Goal: Task Accomplishment & Management: Use online tool/utility

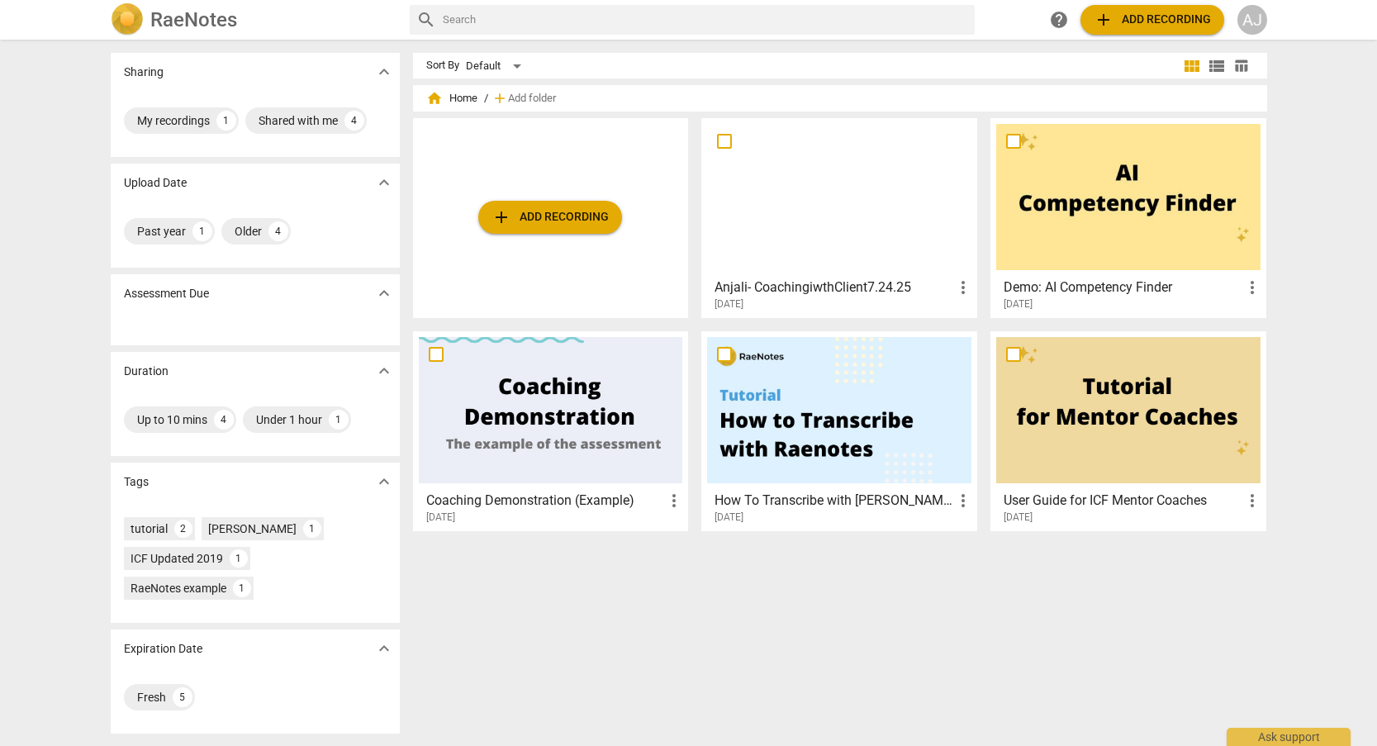
click at [595, 216] on span "add Add recording" at bounding box center [550, 217] width 117 height 20
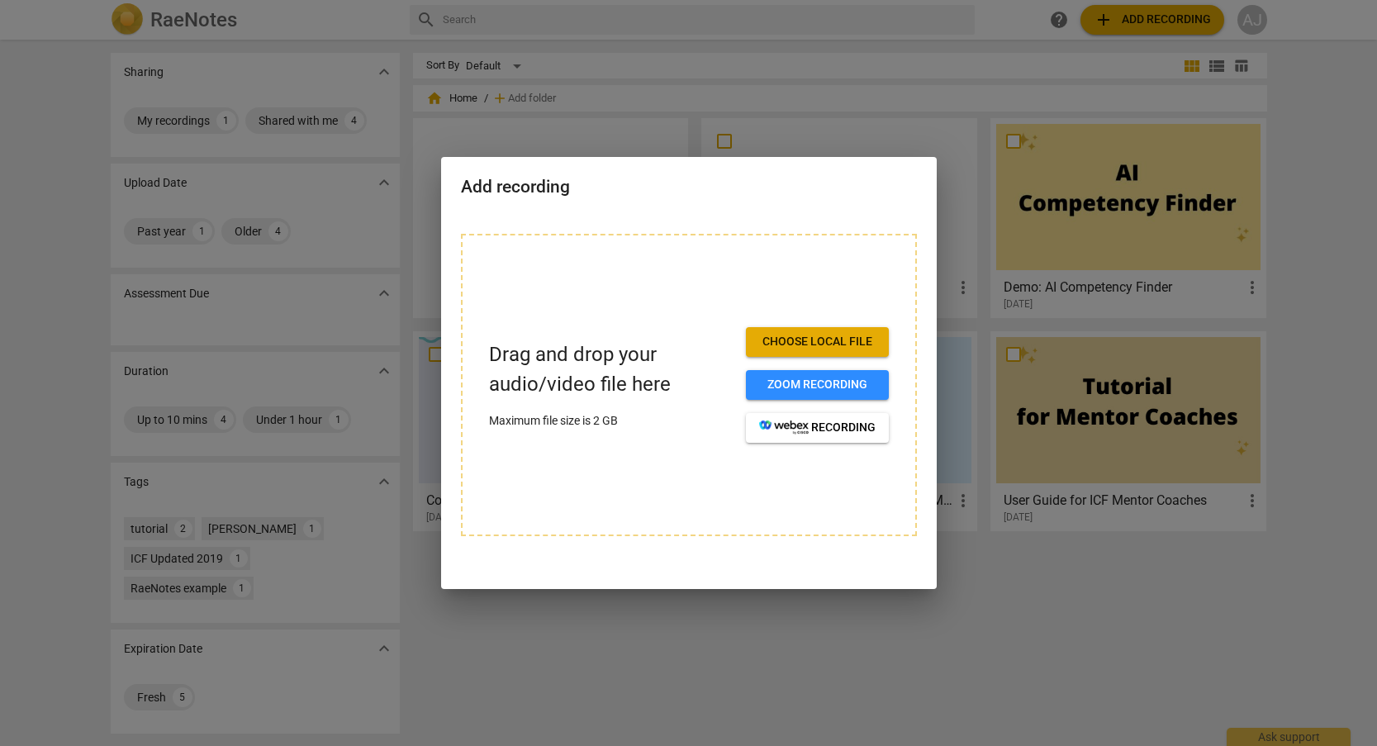
click at [819, 351] on button "Choose local file" at bounding box center [817, 342] width 143 height 30
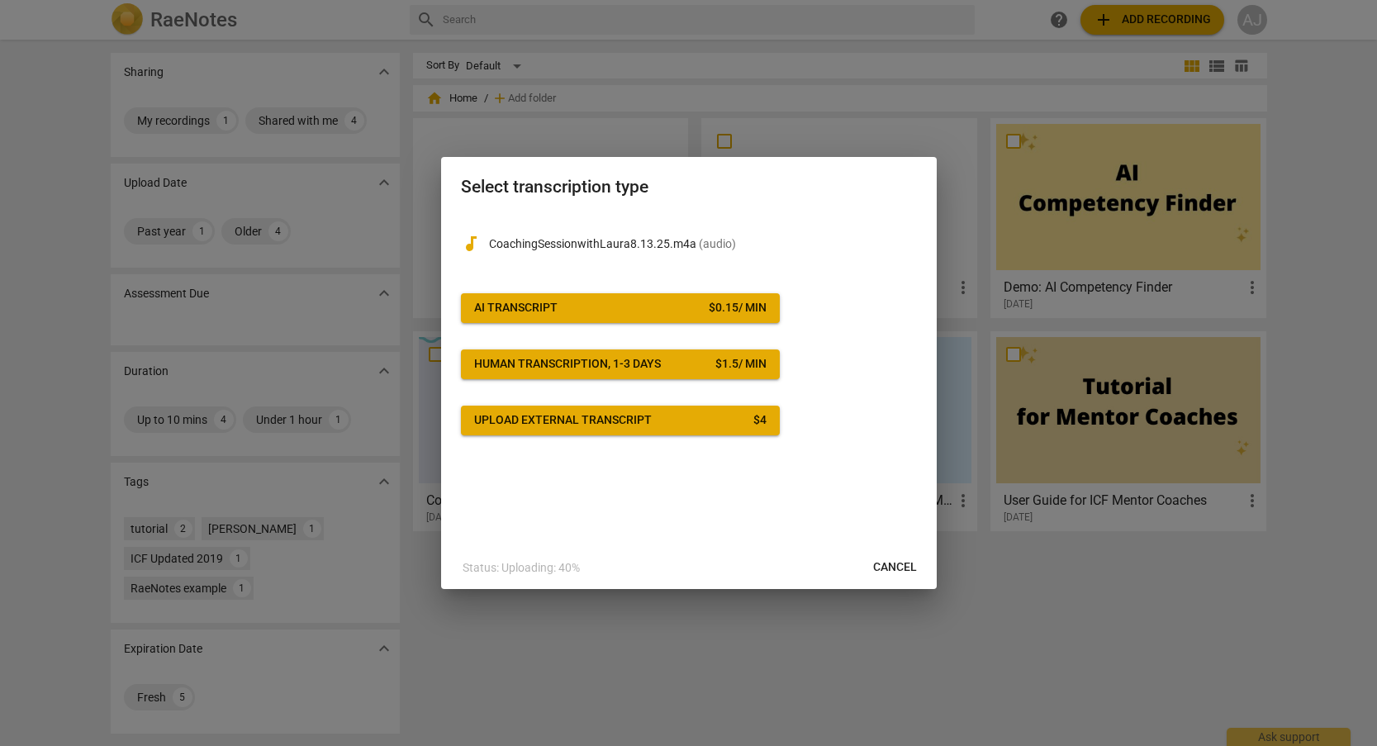
click at [581, 308] on span "AI Transcript $ 0.15 / min" at bounding box center [620, 308] width 292 height 17
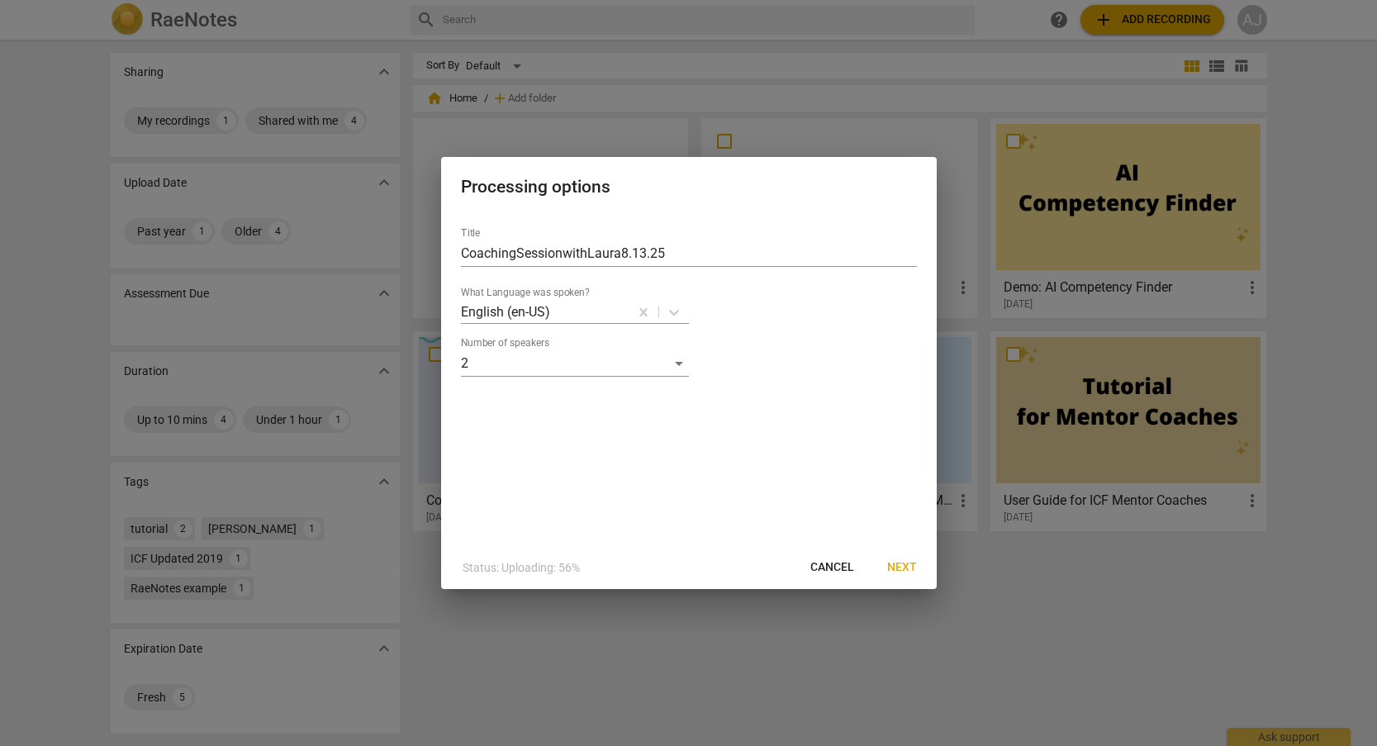
click at [905, 566] on span "Next" at bounding box center [902, 567] width 30 height 17
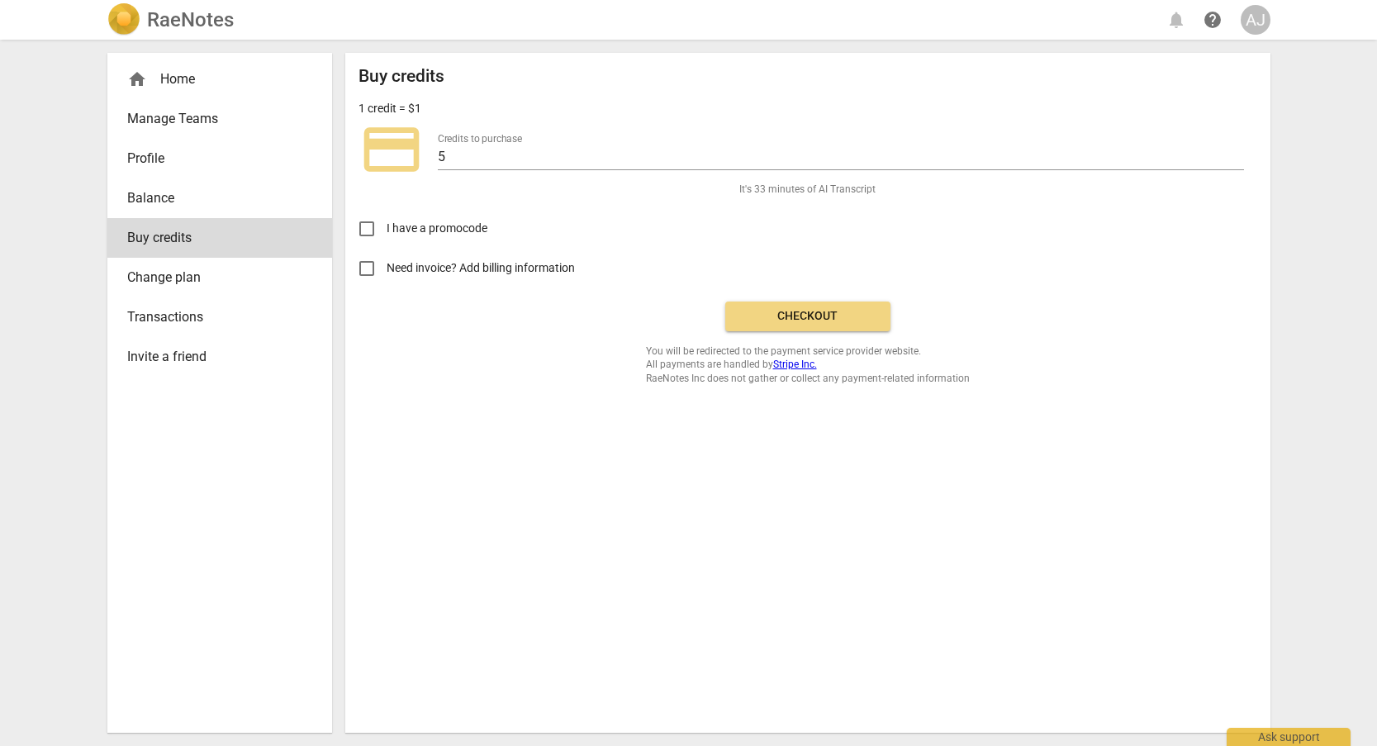
click at [366, 269] on input "Need invoice? Add billing information" at bounding box center [367, 269] width 40 height 40
checkbox input "true"
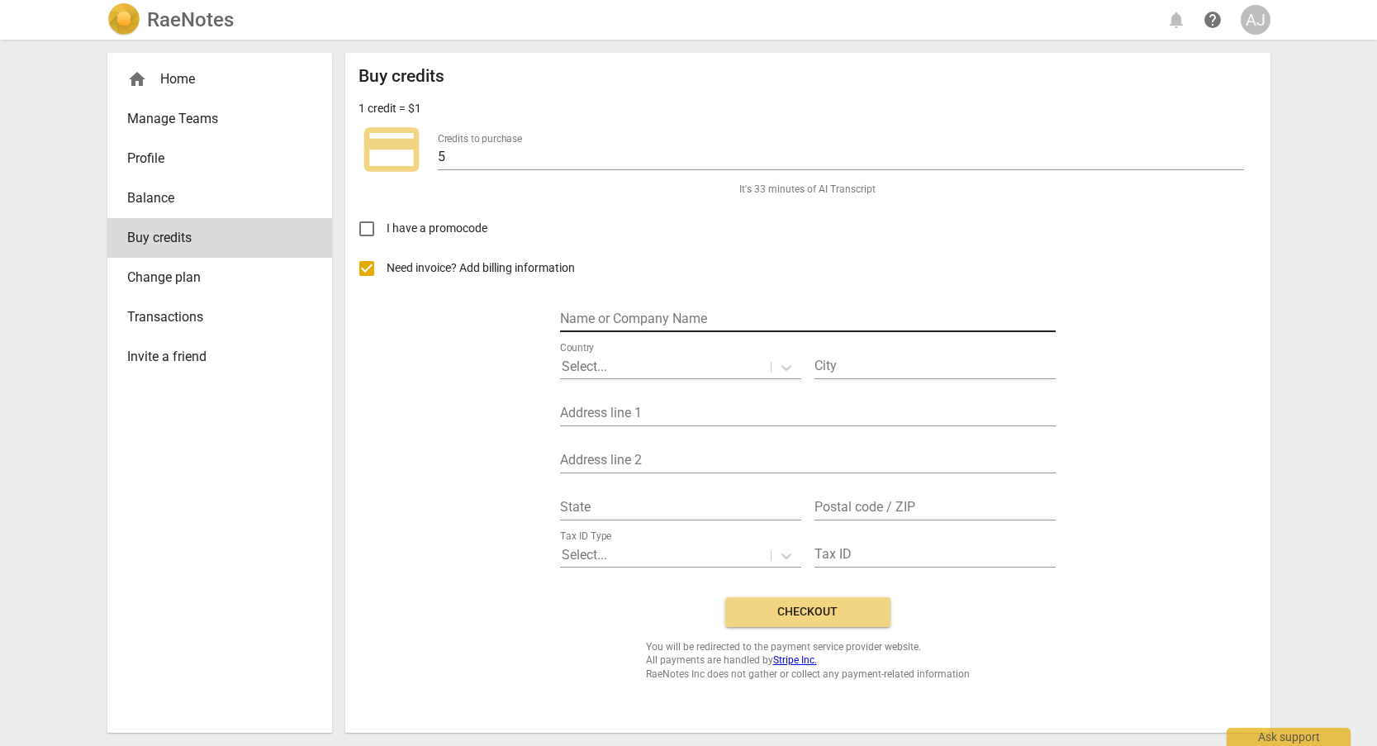
click at [667, 316] on input "text" at bounding box center [808, 320] width 496 height 24
type input "Echelon Coaching"
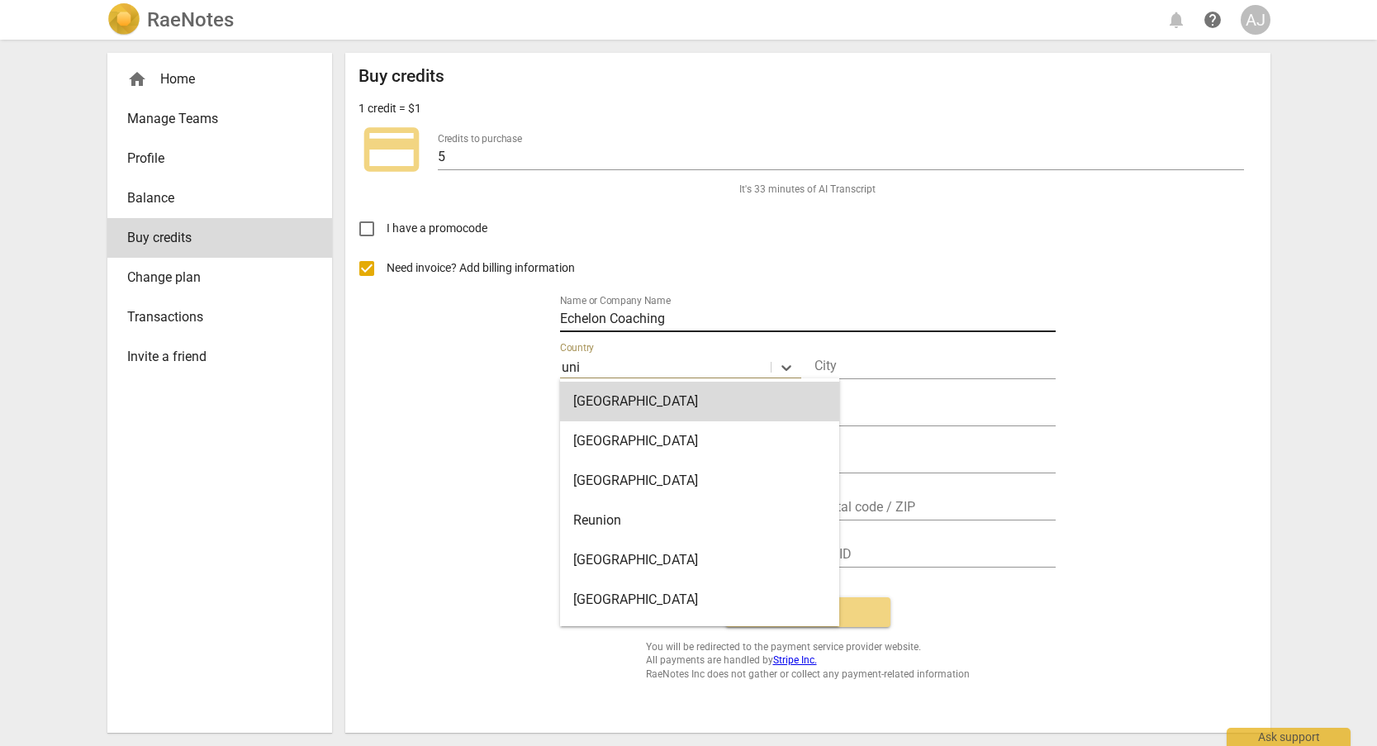
type input "unit"
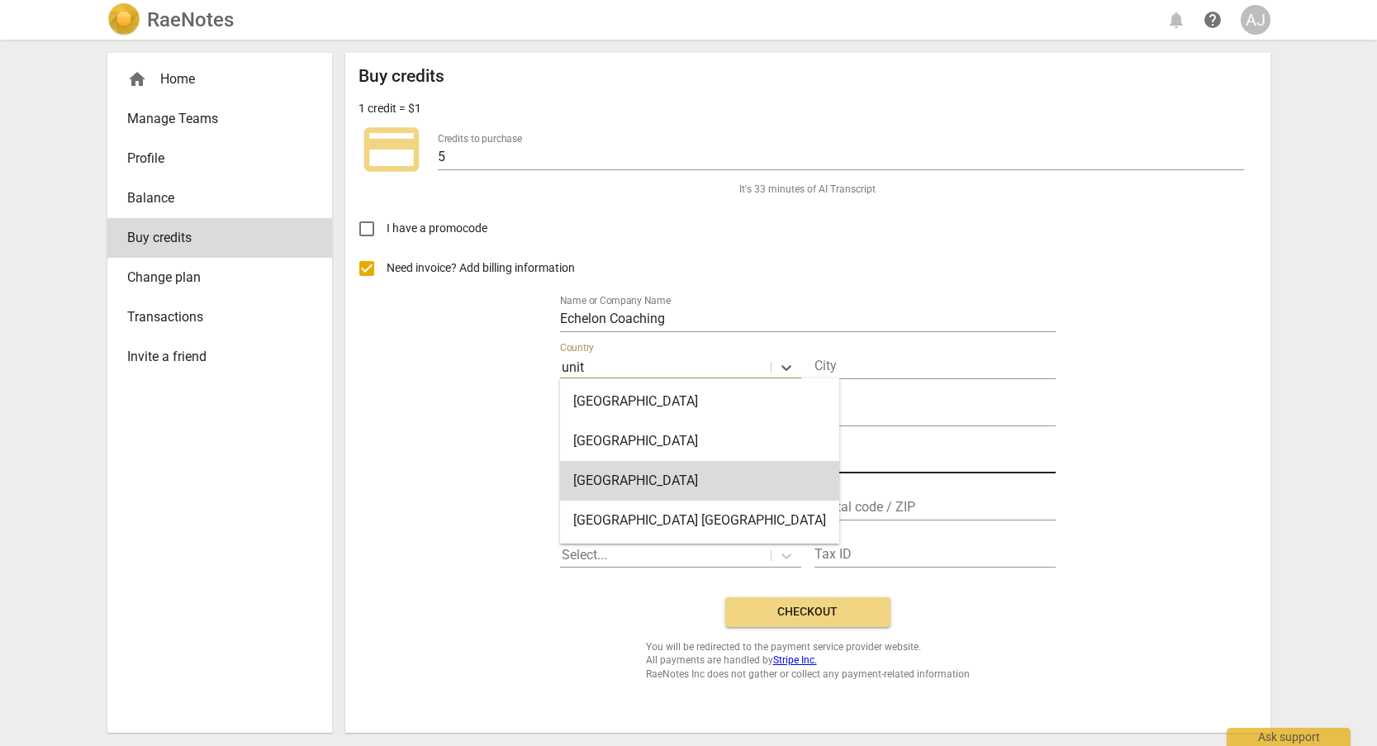
click at [644, 469] on div "[GEOGRAPHIC_DATA]" at bounding box center [699, 481] width 279 height 40
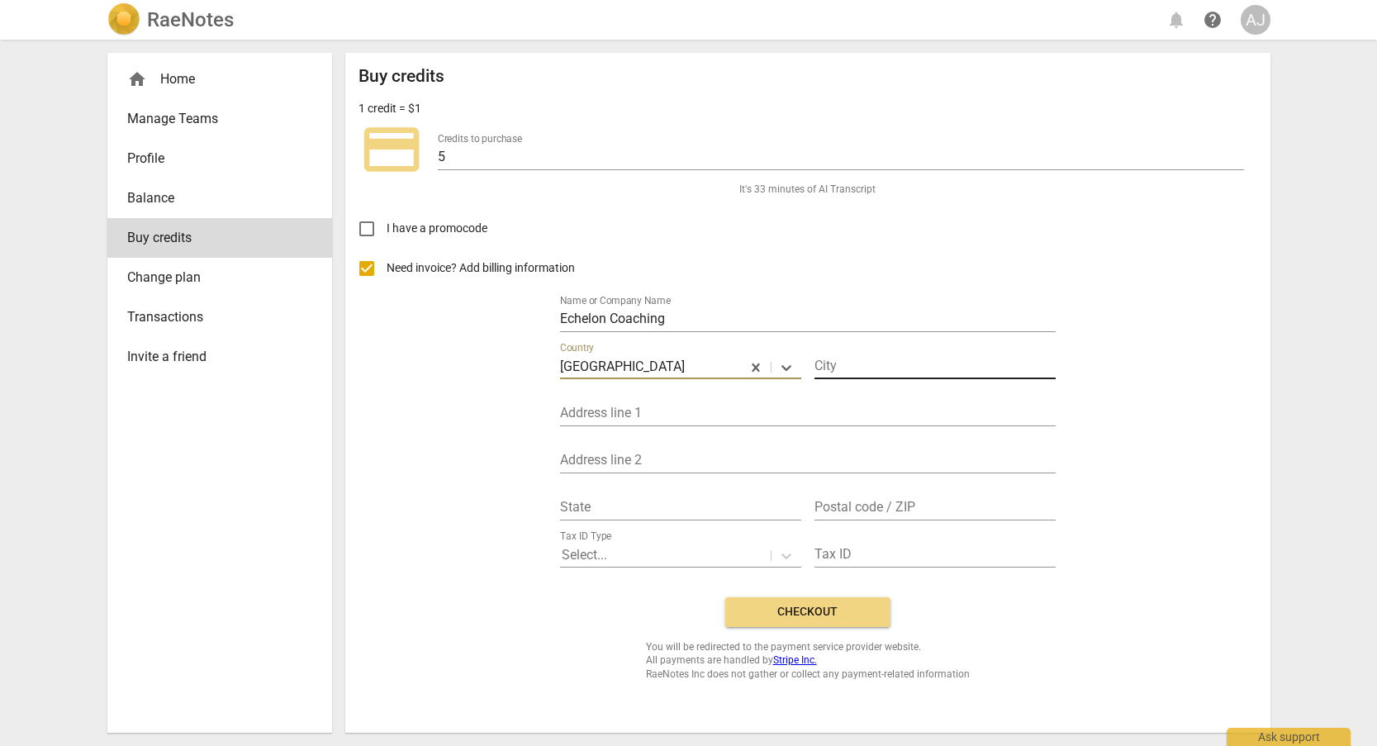
click at [849, 365] on input "text" at bounding box center [935, 367] width 241 height 24
type input "[GEOGRAPHIC_DATA]"
click at [828, 612] on span "Checkout" at bounding box center [808, 612] width 139 height 17
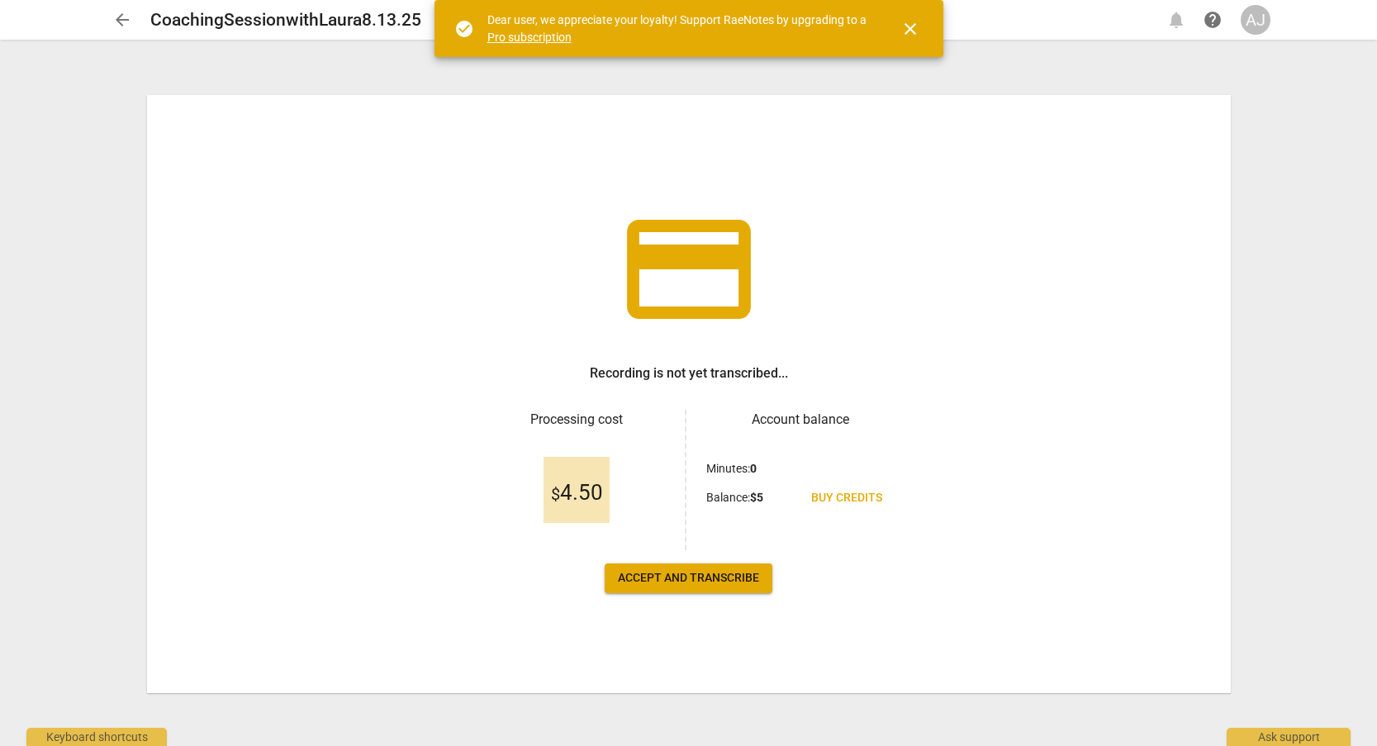
click at [724, 572] on span "Accept and transcribe" at bounding box center [688, 578] width 141 height 17
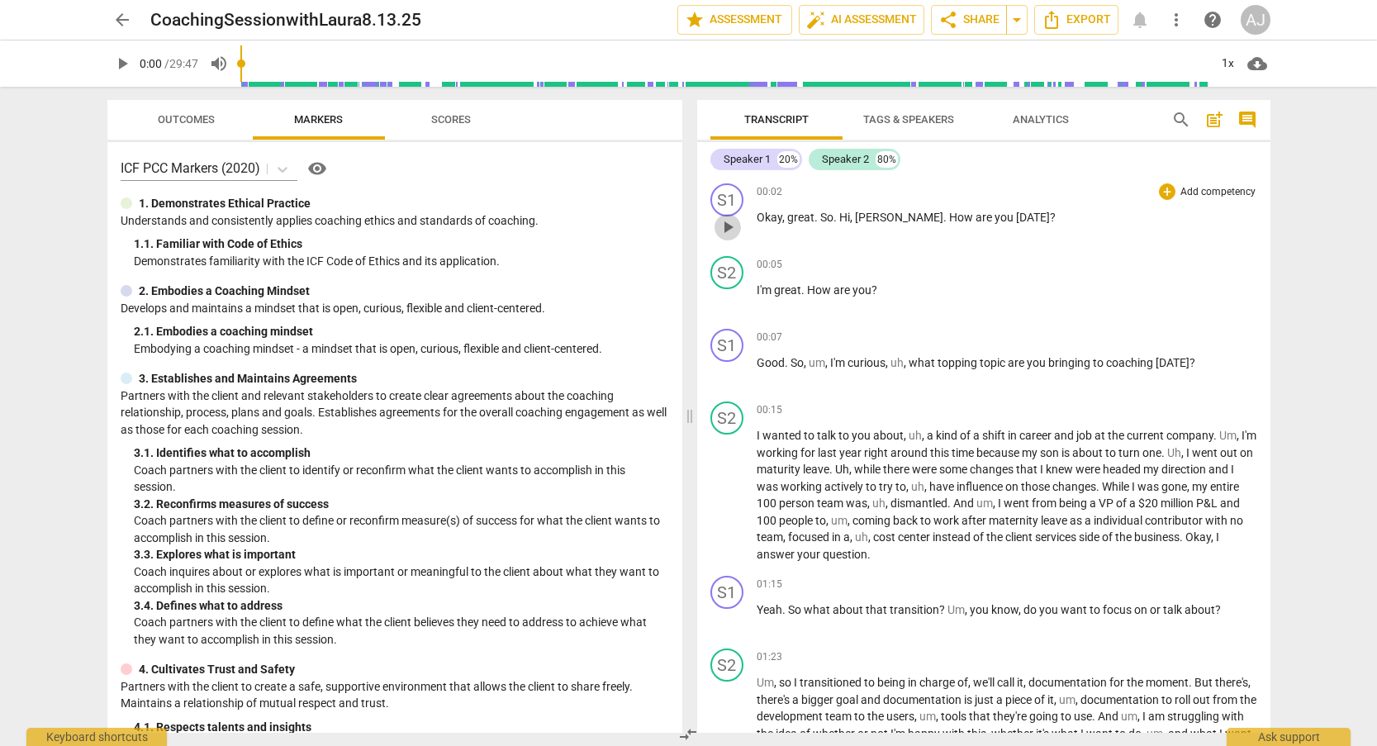
click at [724, 226] on span "play_arrow" at bounding box center [728, 227] width 20 height 20
click at [724, 228] on span "pause" at bounding box center [728, 227] width 20 height 20
type input "5"
click at [752, 155] on div "Speaker 1" at bounding box center [747, 159] width 47 height 17
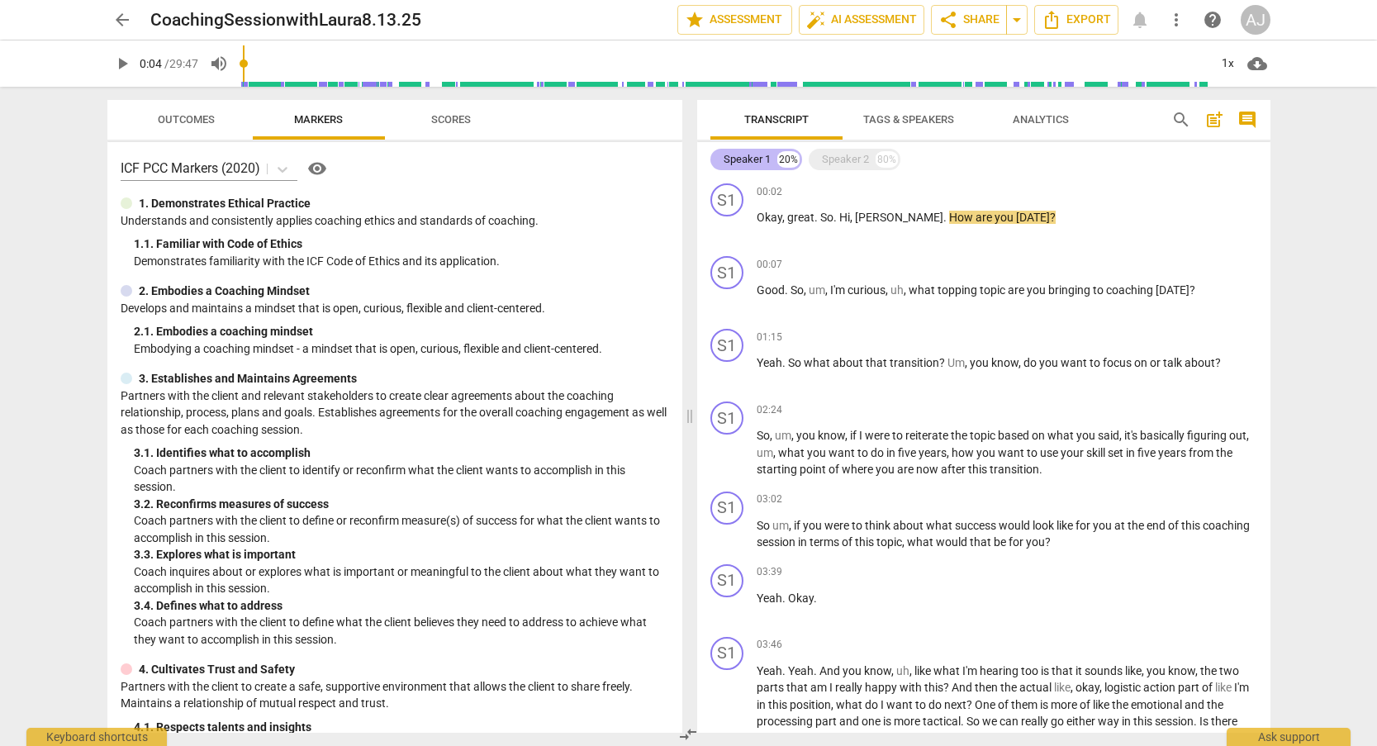
click at [753, 156] on div "Speaker 1" at bounding box center [747, 159] width 47 height 17
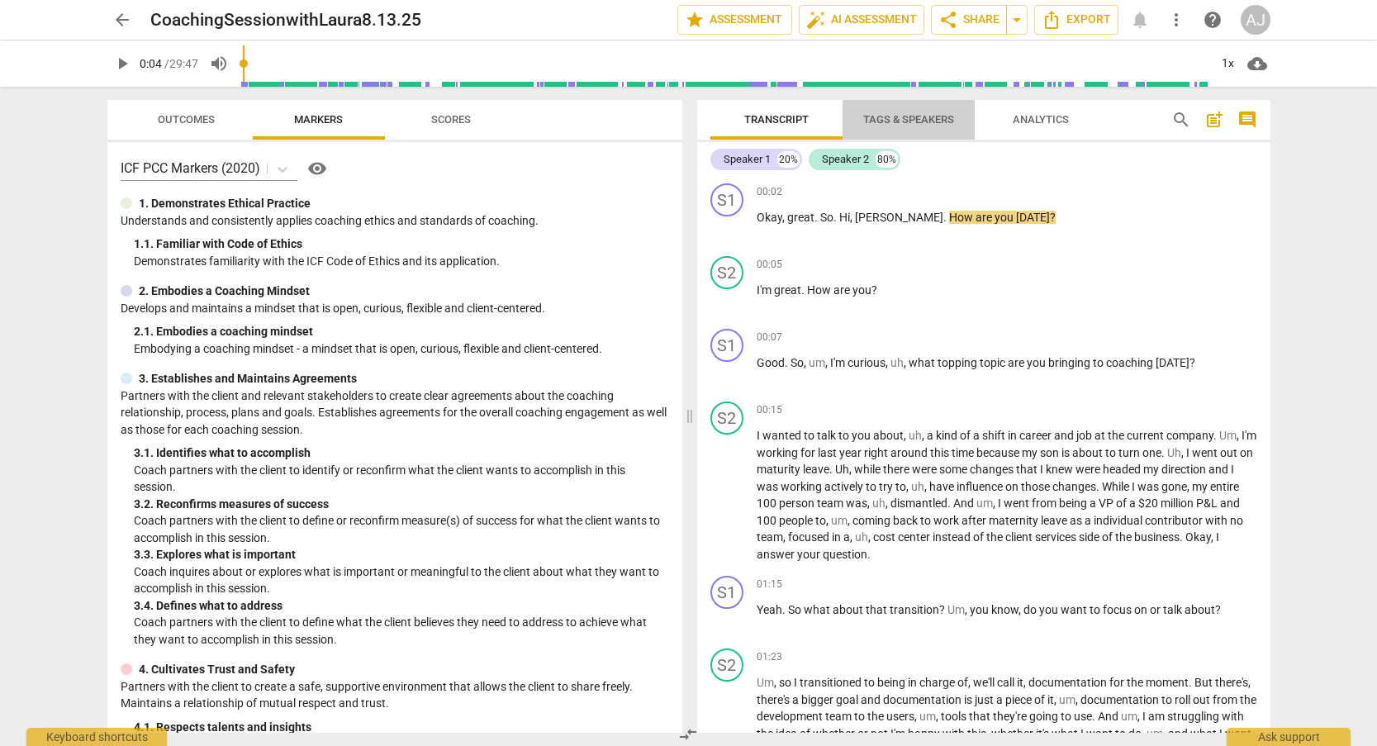
click at [911, 121] on span "Tags & Speakers" at bounding box center [908, 119] width 91 height 12
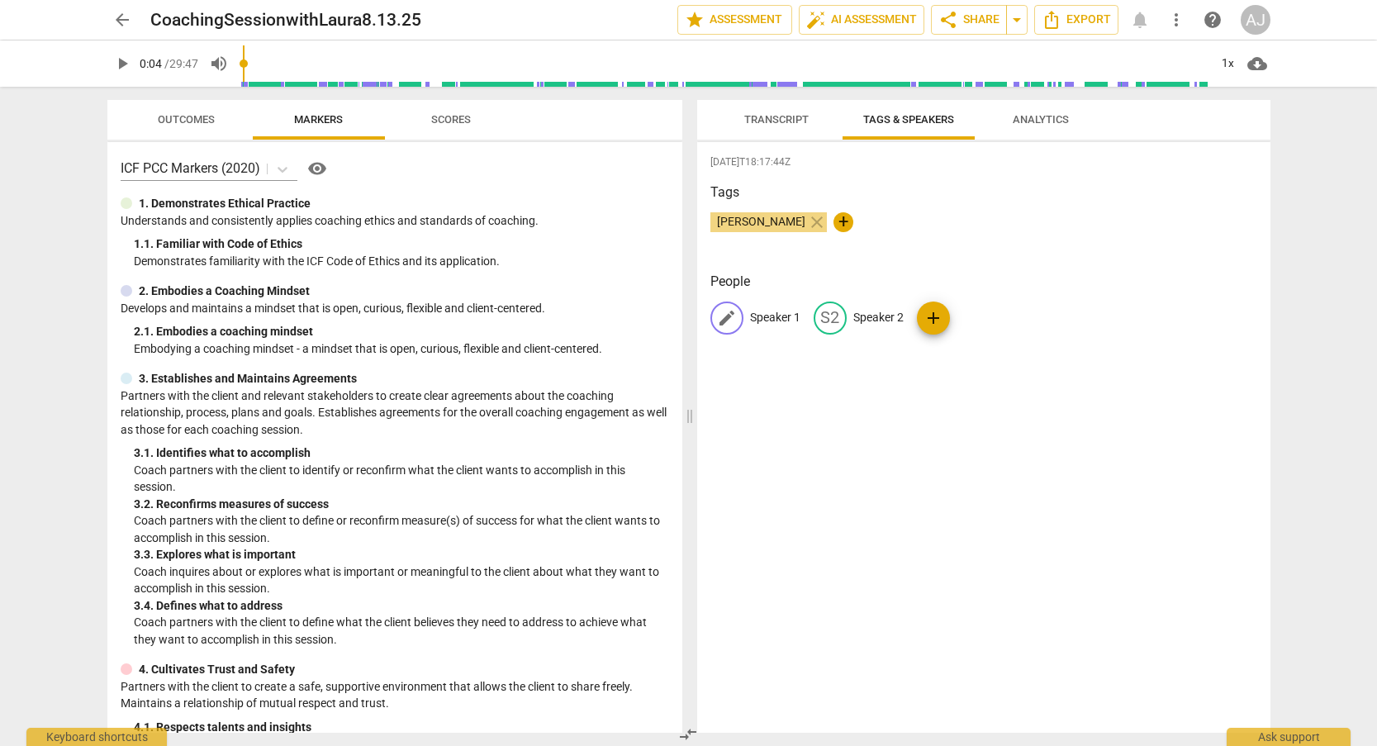
click at [756, 312] on p "Speaker 1" at bounding box center [775, 317] width 50 height 17
type input "Anjali- Coach"
click at [889, 316] on p "Speaker 2" at bounding box center [895, 317] width 50 height 17
type input "Cient"
click at [778, 112] on span "Transcript" at bounding box center [776, 120] width 104 height 22
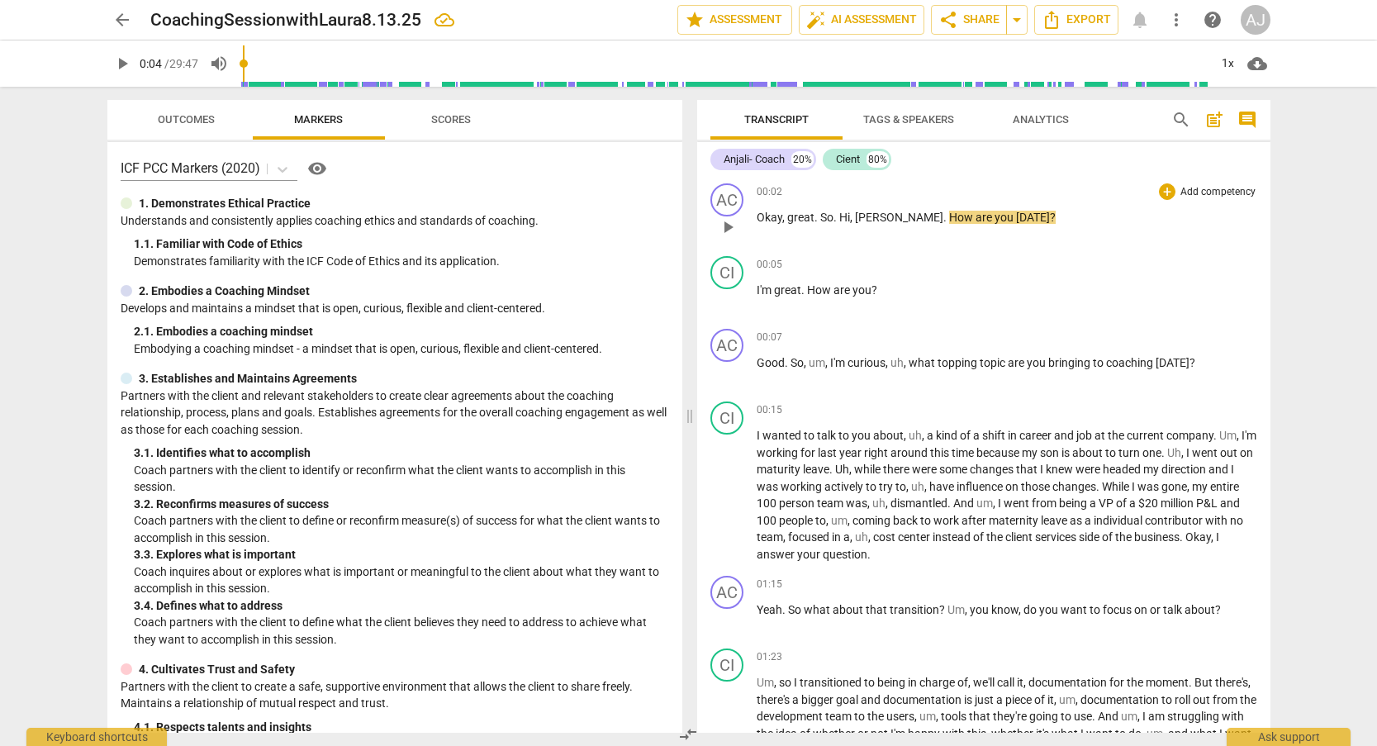
click at [732, 230] on span "play_arrow" at bounding box center [728, 227] width 20 height 20
click at [732, 229] on span "pause" at bounding box center [728, 227] width 20 height 20
type input "16"
